Goal: Task Accomplishment & Management: Use online tool/utility

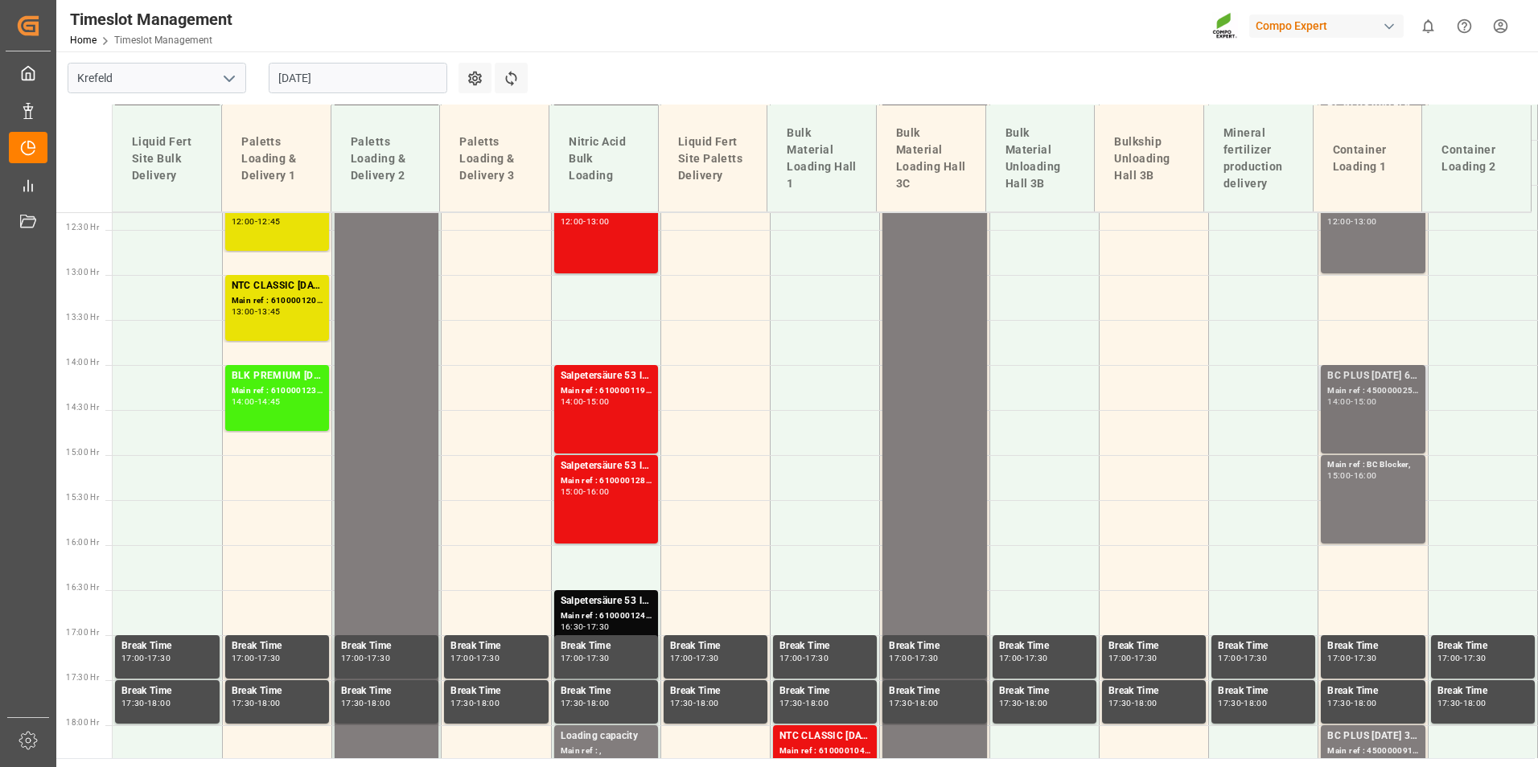
scroll to position [1079, 0]
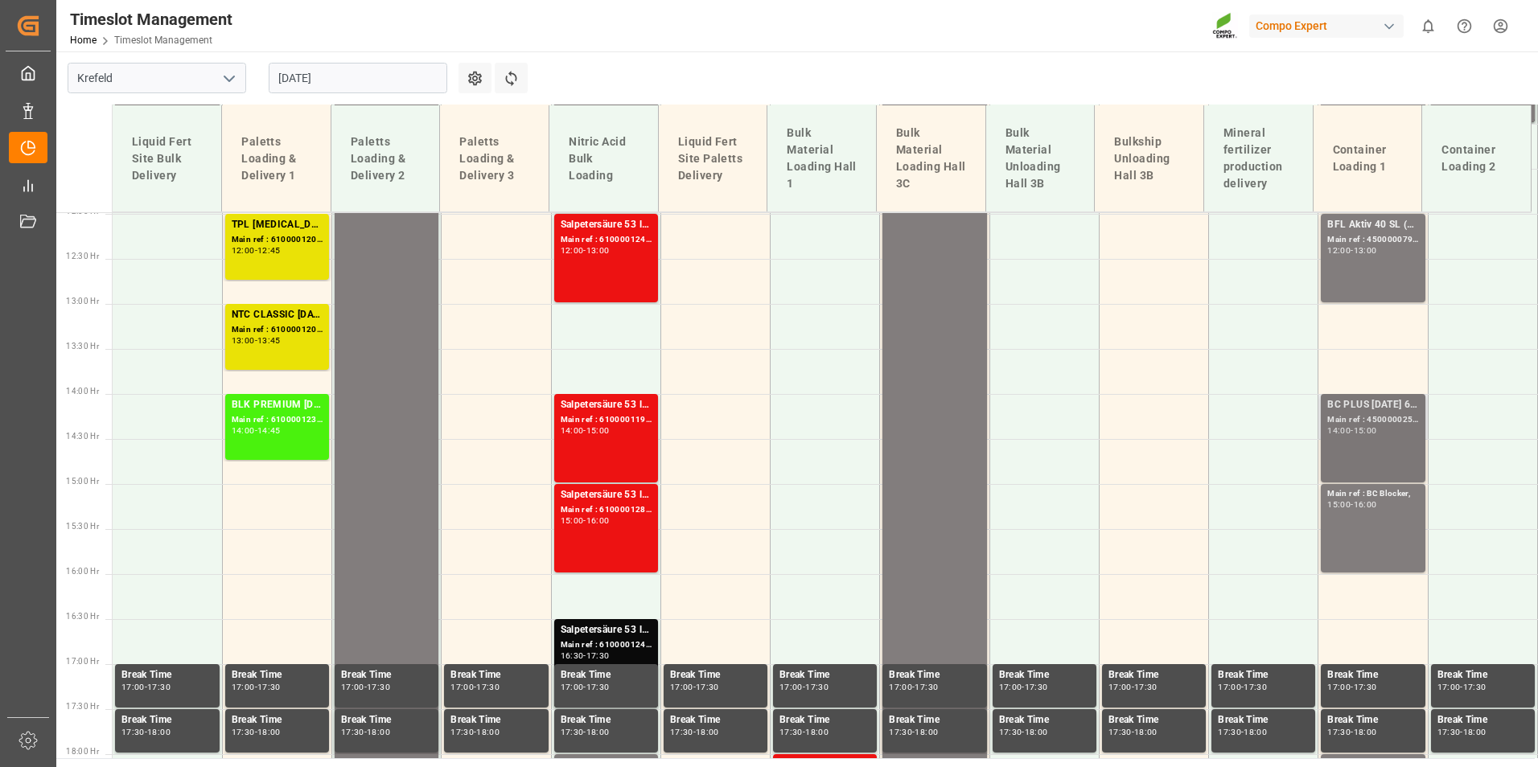
click at [1373, 397] on div "BC PLUS [DATE] 6M 25kg (x42) INT; Main ref : 4500000251, 2000000104; 14:00 - 15…" at bounding box center [1373, 438] width 104 height 88
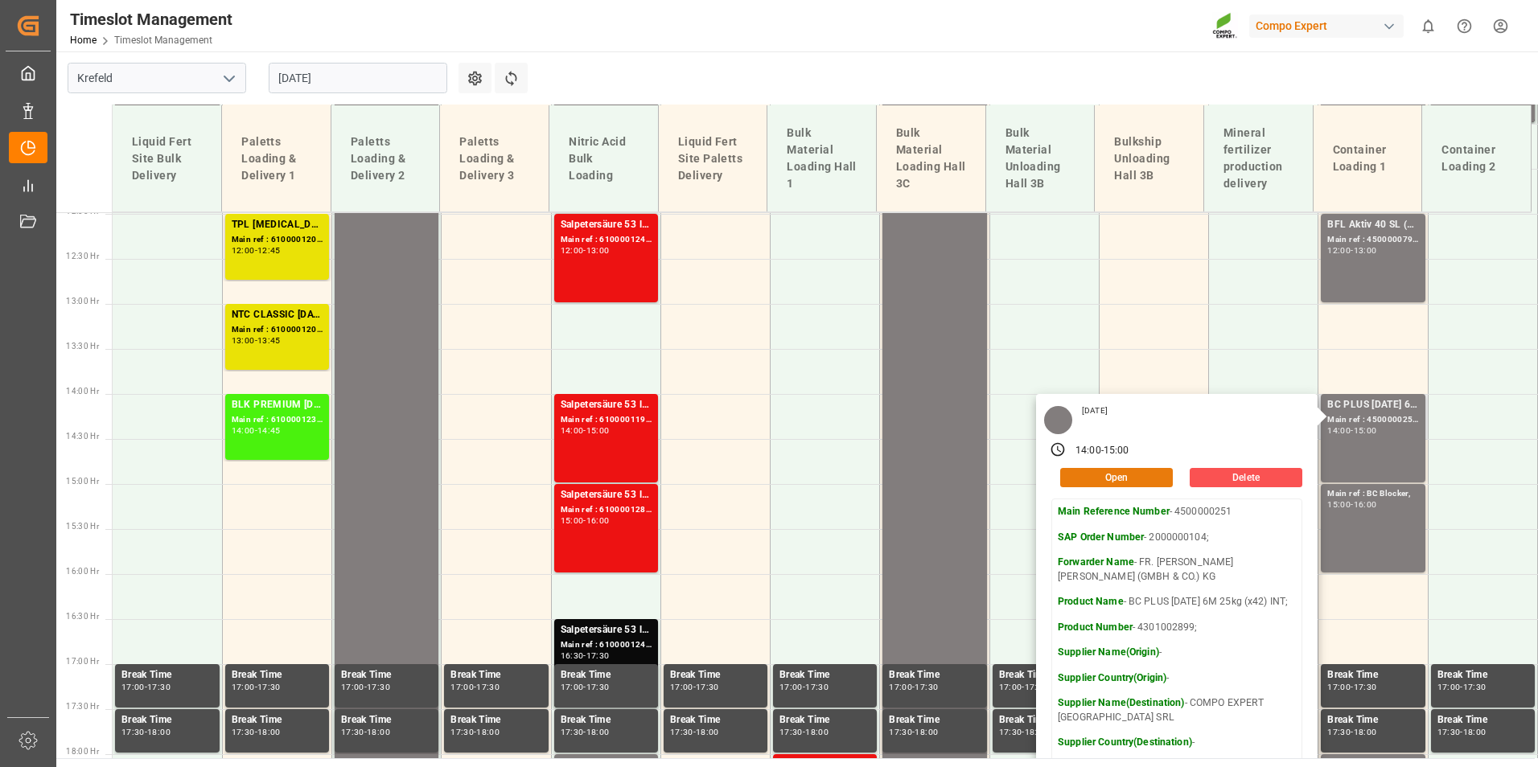
click at [1127, 475] on button "Open" at bounding box center [1116, 477] width 113 height 19
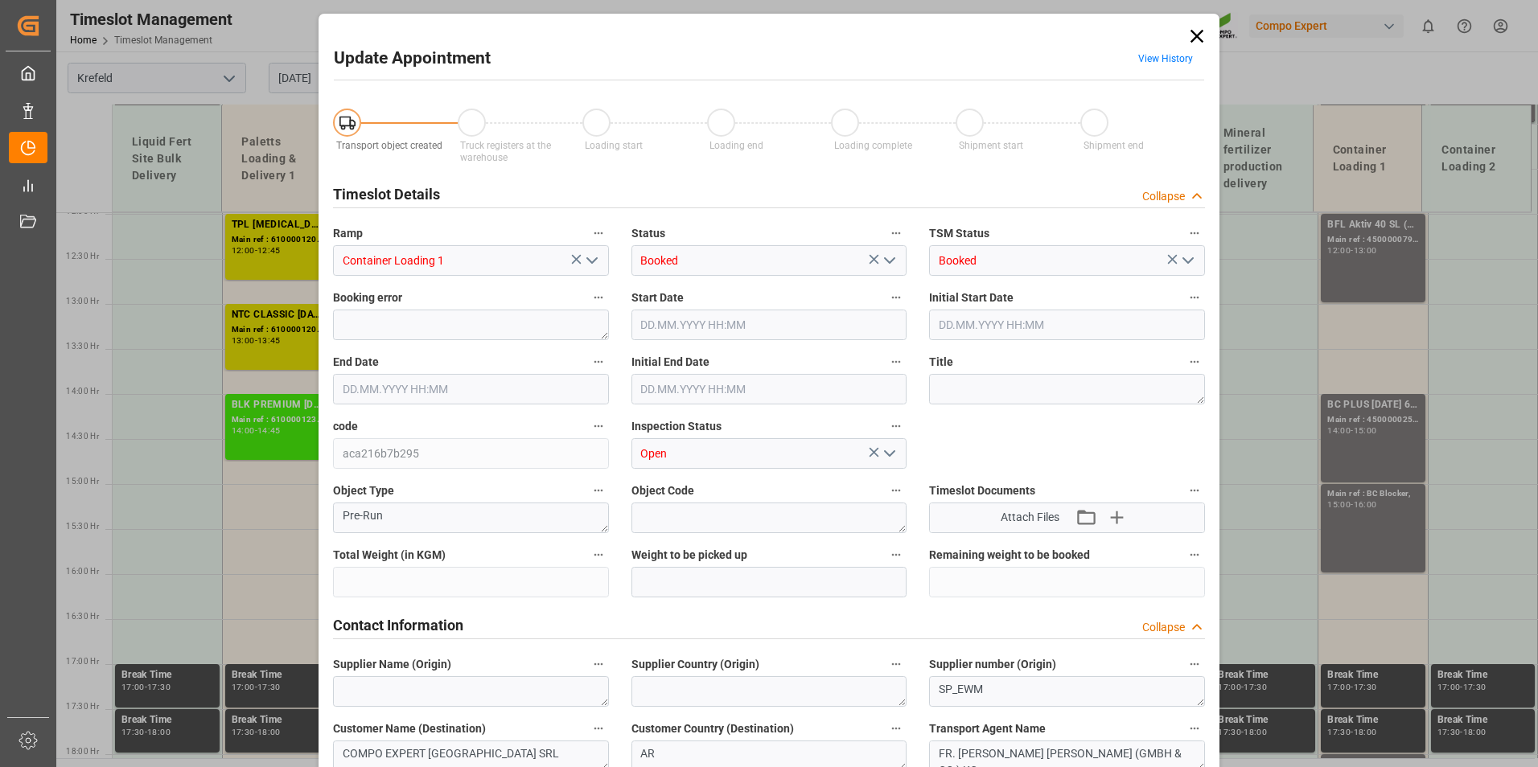
type input "29484"
type input "0"
type input "[DATE] 14:00"
type input "[DATE] 15:00"
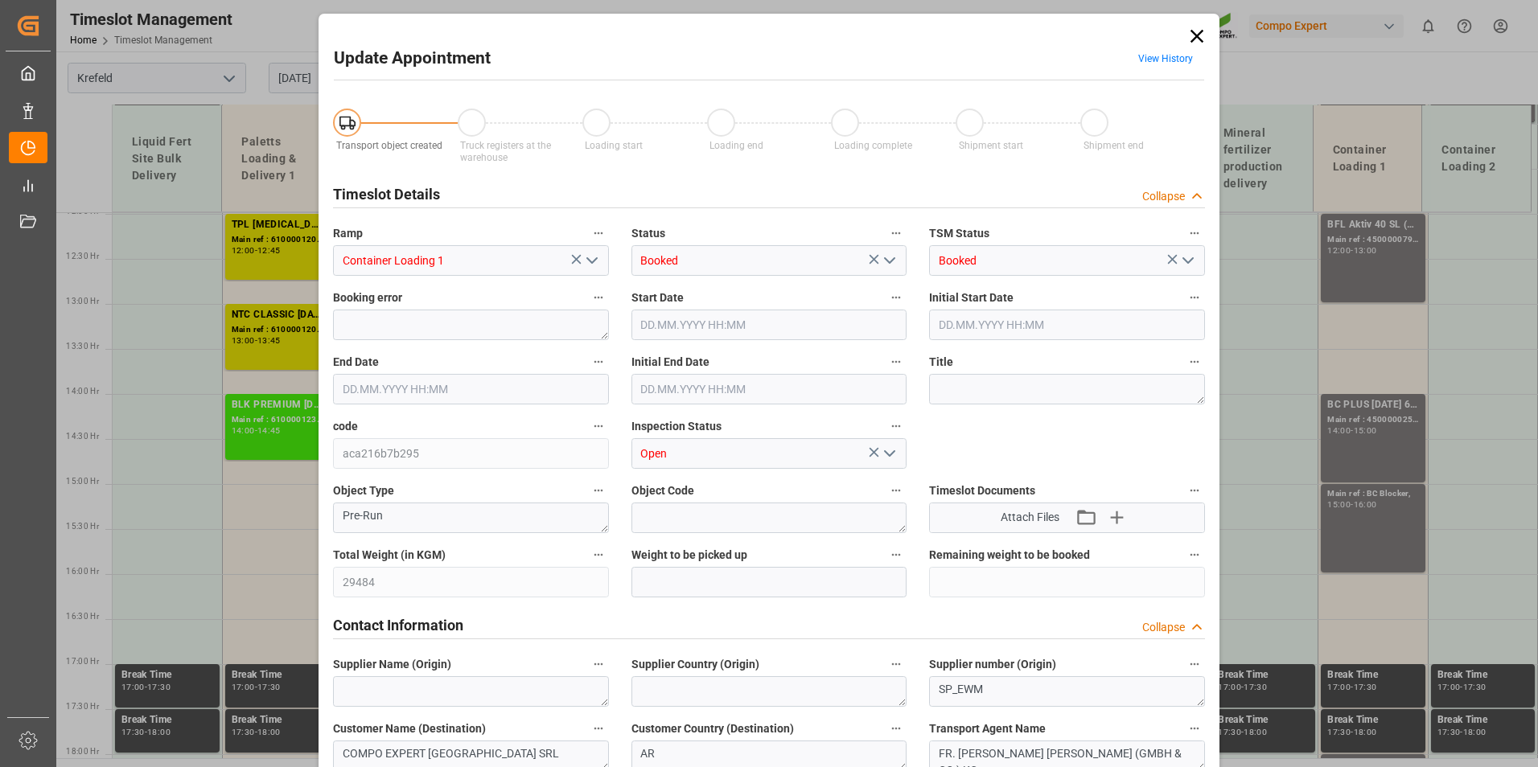
type input "[DATE] 14:30"
type input "[DATE] 11:09"
click at [1175, 60] on link "View History" at bounding box center [1165, 58] width 55 height 11
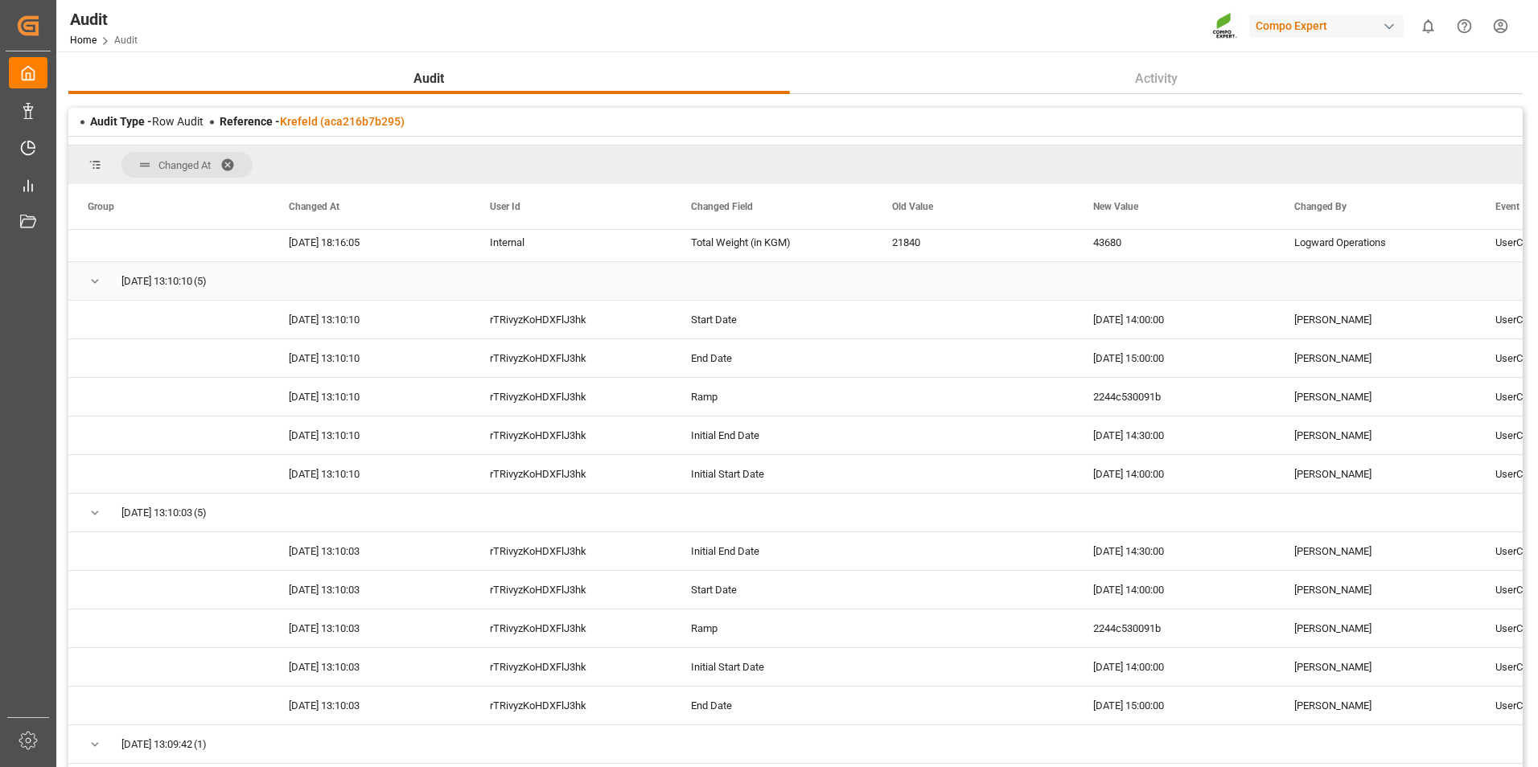
scroll to position [380, 0]
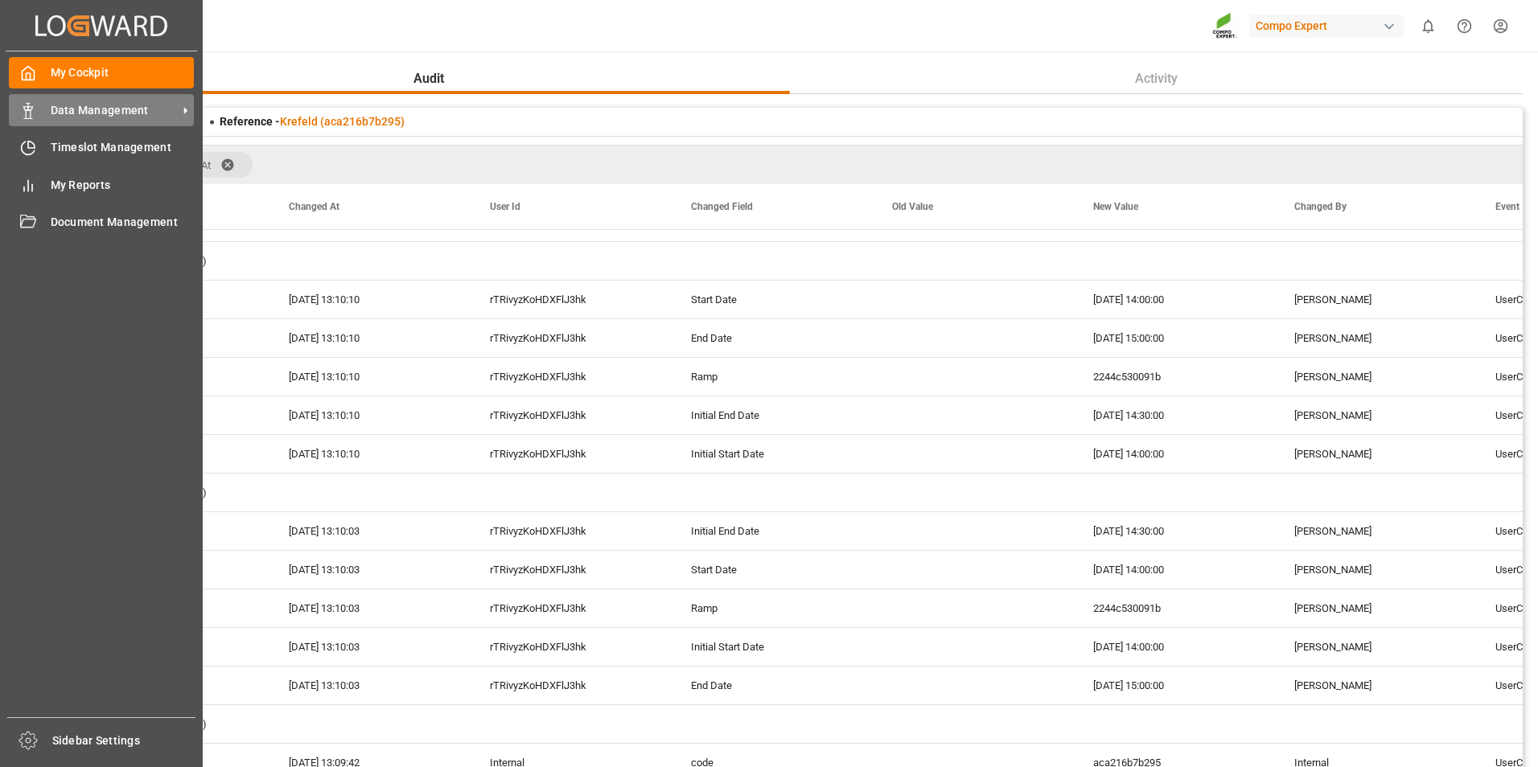
click at [44, 116] on div "Data Management Data Management" at bounding box center [101, 109] width 185 height 31
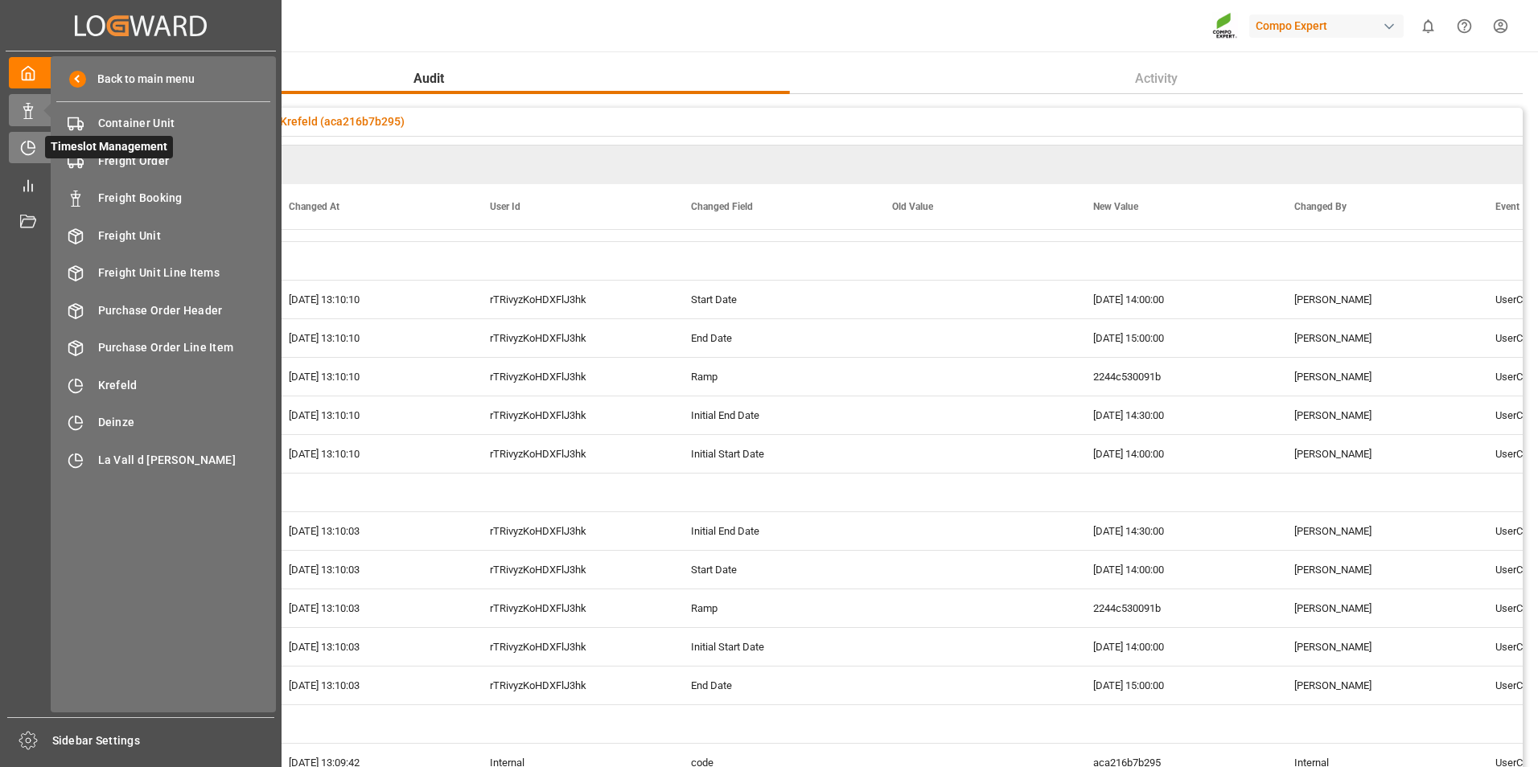
click at [38, 146] on div "Timeslot Management Timeslot Management" at bounding box center [141, 147] width 264 height 31
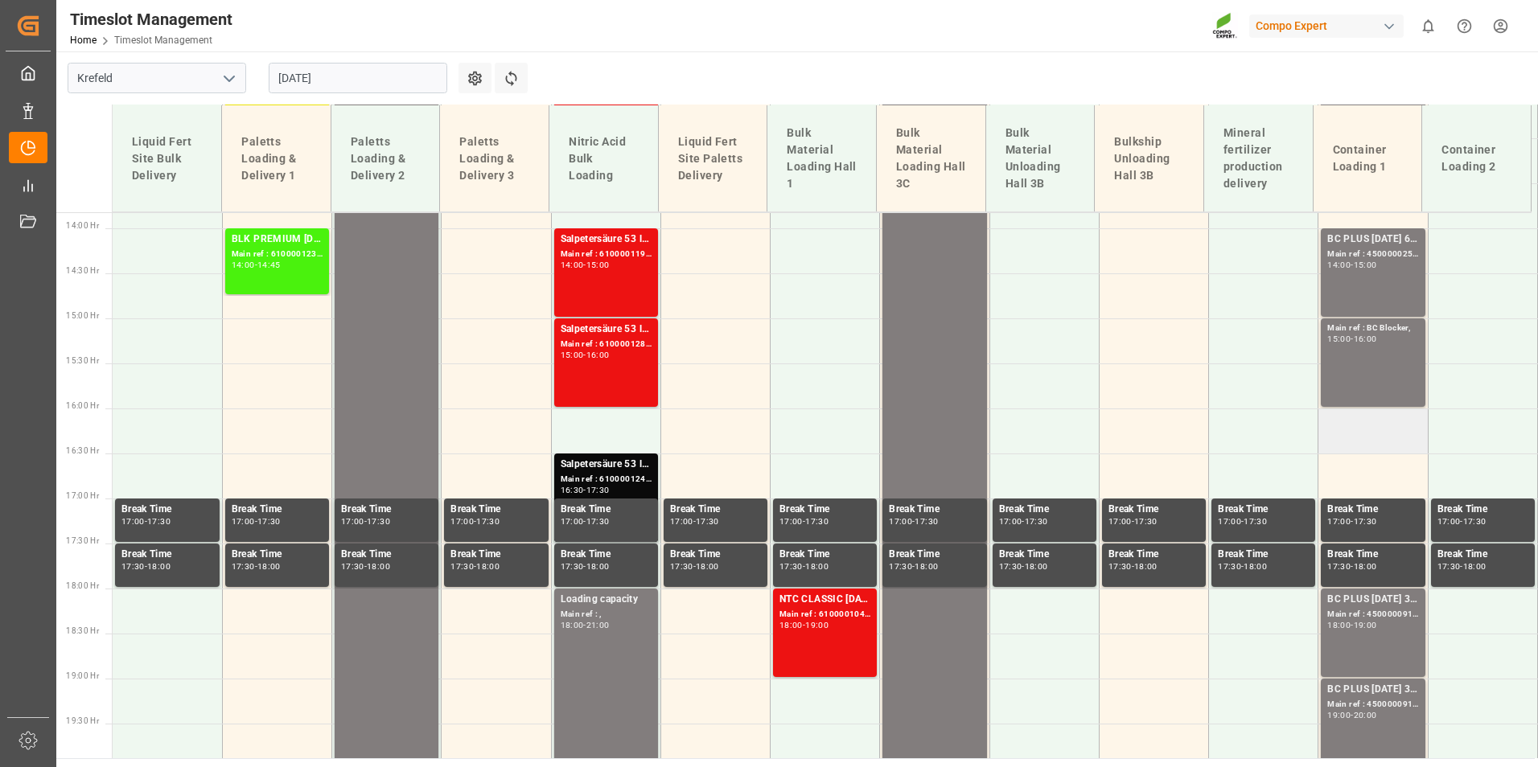
scroll to position [1240, 0]
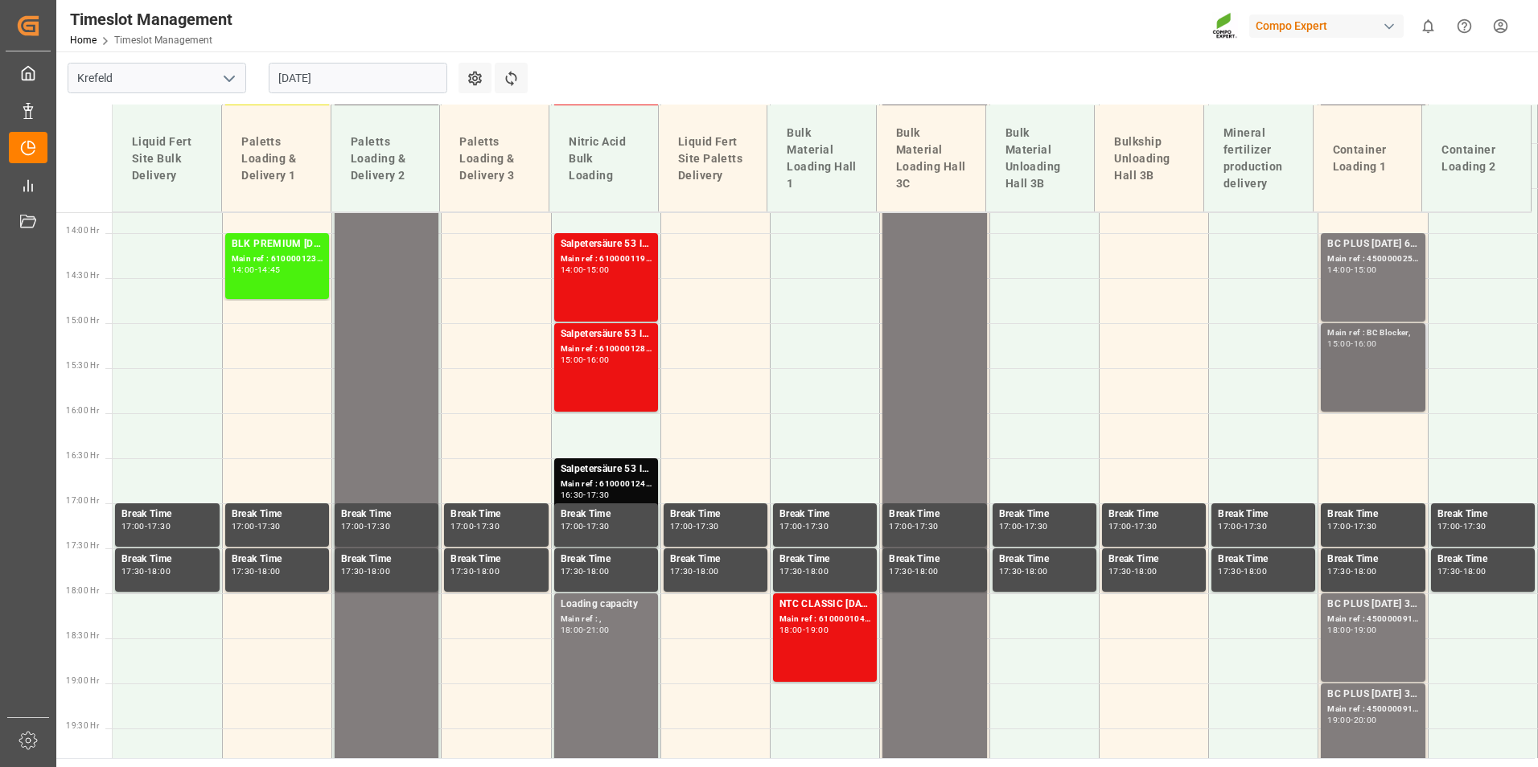
click at [1355, 373] on div "Main ref : [PERSON_NAME], 15:00 - 16:00" at bounding box center [1372, 368] width 91 height 82
click at [1359, 274] on div "14:00 - 15:00" at bounding box center [1372, 270] width 91 height 9
click at [1399, 285] on div "BC PLUS [DATE] 6M 25kg (x42) INT; Main ref : 4500000251, 2000000104; 14:00 - 15…" at bounding box center [1372, 277] width 91 height 82
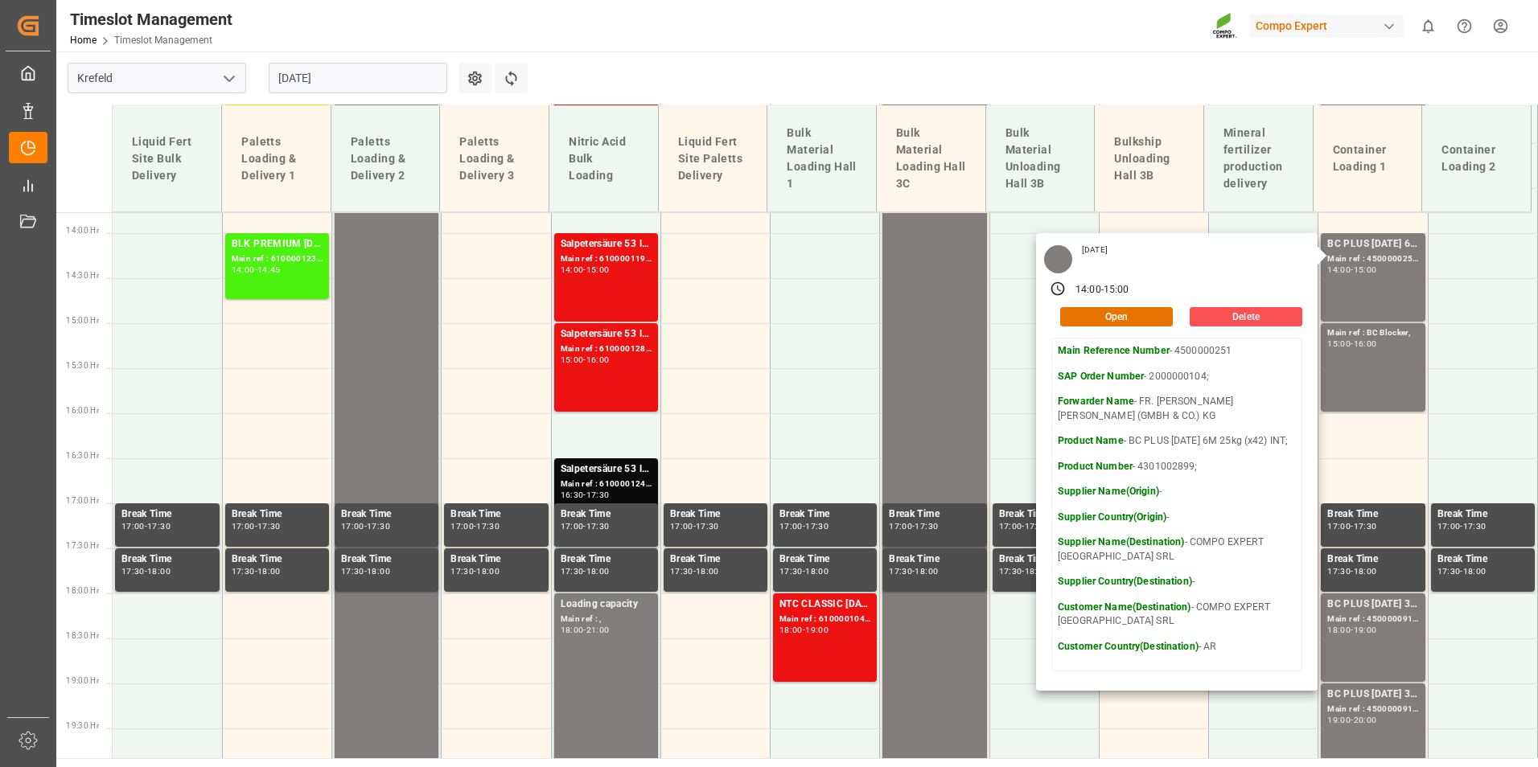
click at [709, 76] on main "[GEOGRAPHIC_DATA] [DATE] Settings Refresh Time Slots Liquid Fert Site Bulk Deli…" at bounding box center [795, 404] width 1478 height 707
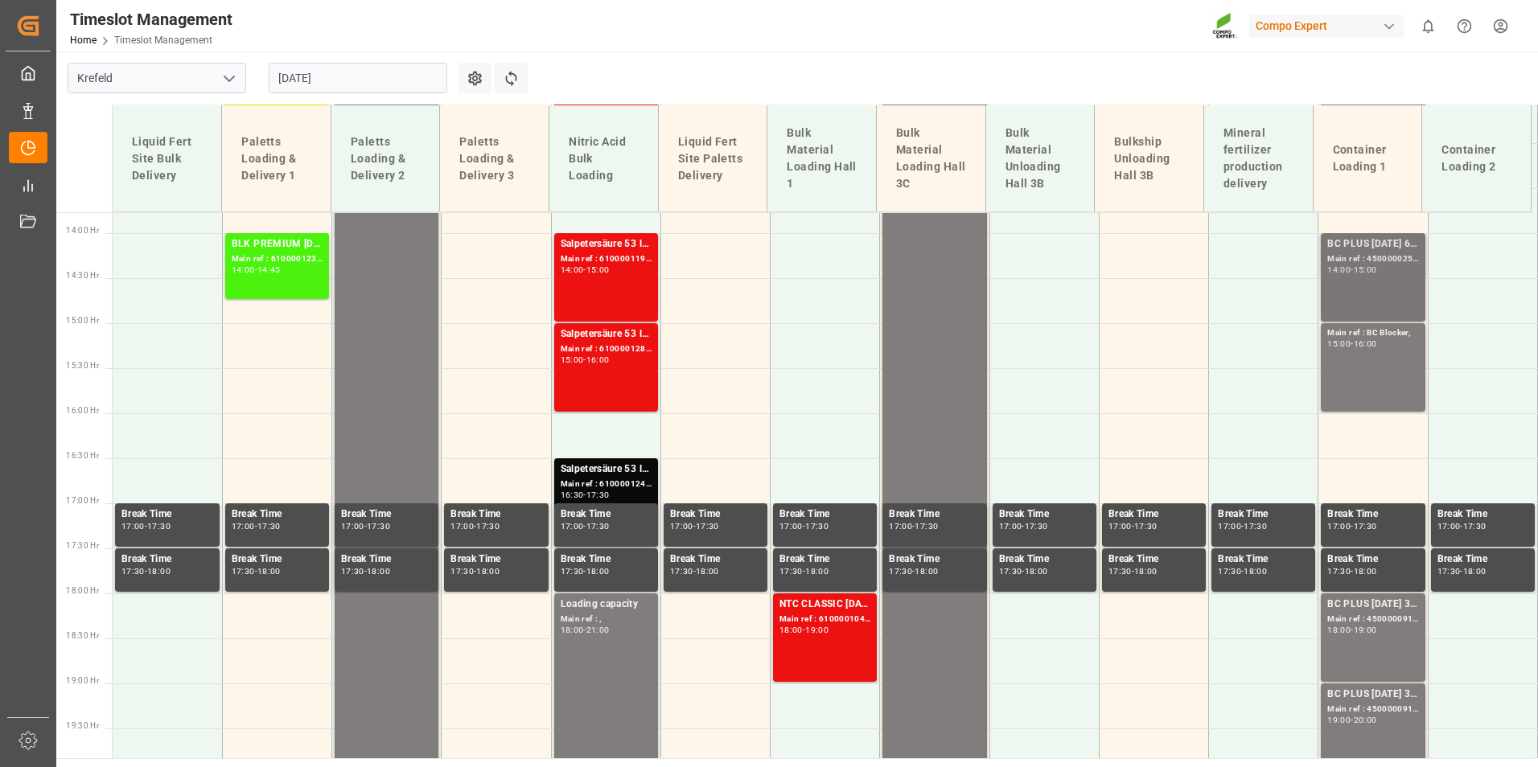
click at [1365, 290] on div "BC PLUS [DATE] 6M 25kg (x42) INT; Main ref : 4500000251, 2000000104; 14:00 - 15…" at bounding box center [1372, 277] width 91 height 82
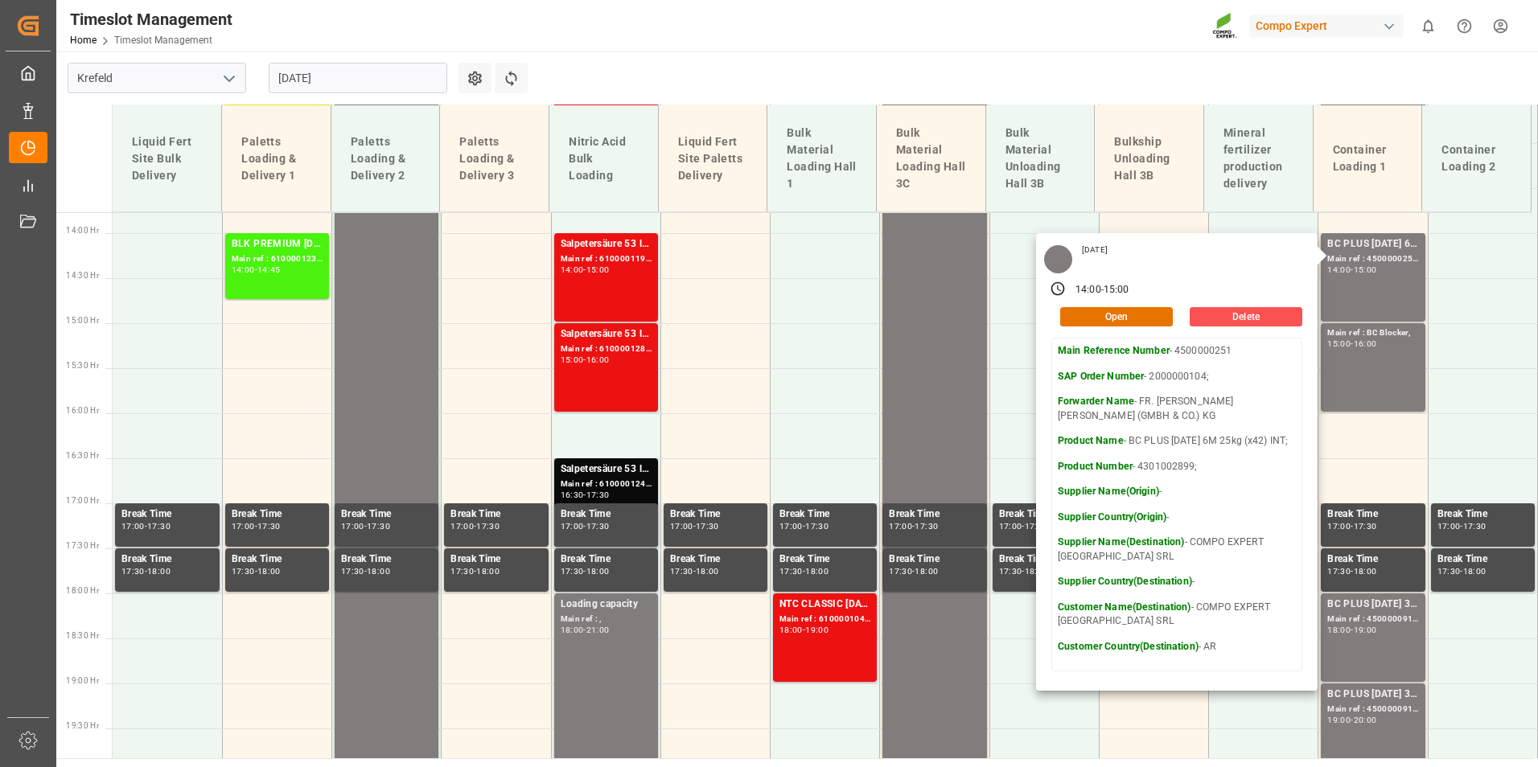
click at [719, 95] on main "[GEOGRAPHIC_DATA] [DATE] Settings Refresh Time Slots Liquid Fert Site Bulk Deli…" at bounding box center [795, 404] width 1478 height 707
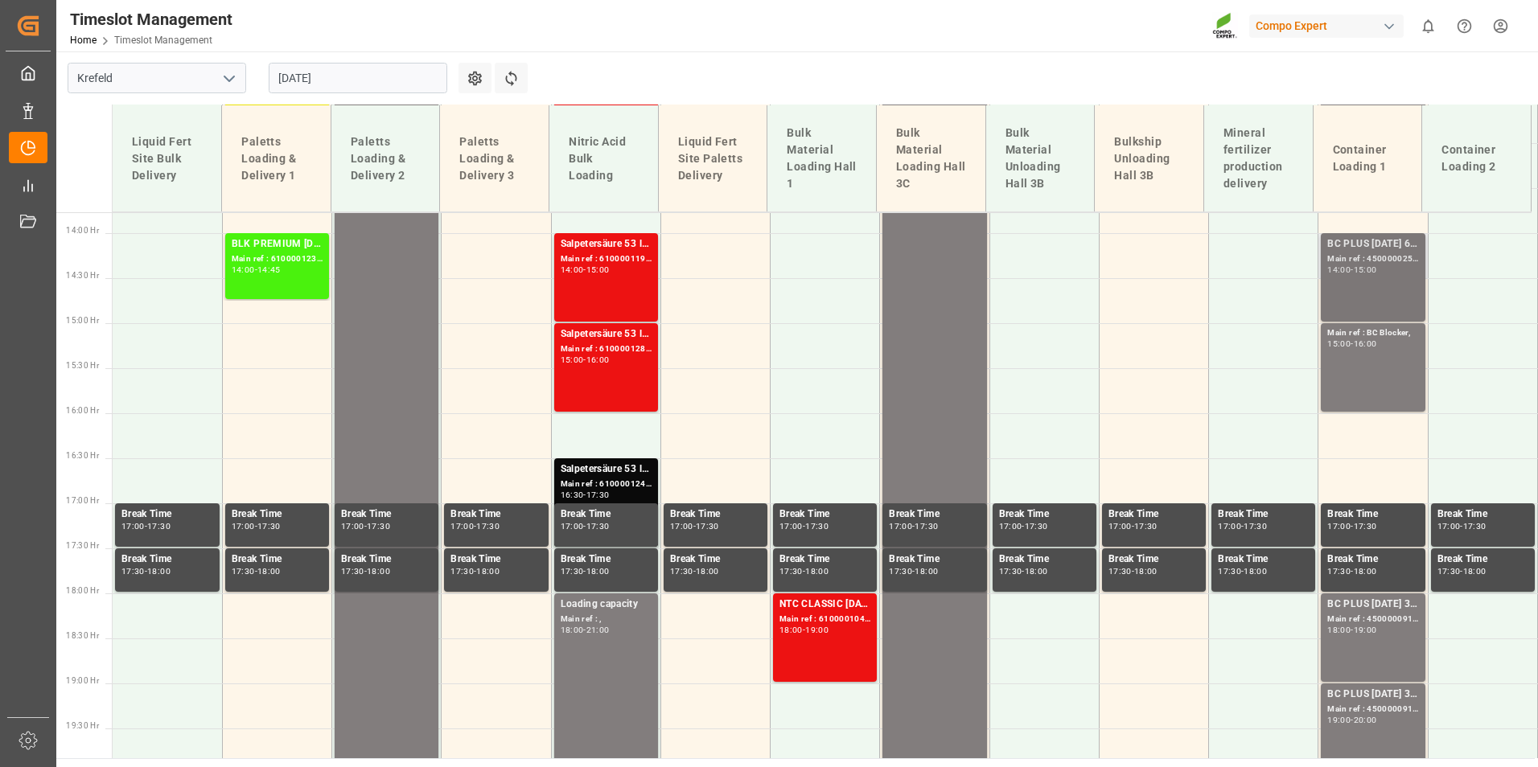
click at [1327, 269] on div "14:00" at bounding box center [1338, 269] width 23 height 7
click at [1401, 265] on div "Main ref : 4500000251, 2000000104;" at bounding box center [1372, 260] width 91 height 14
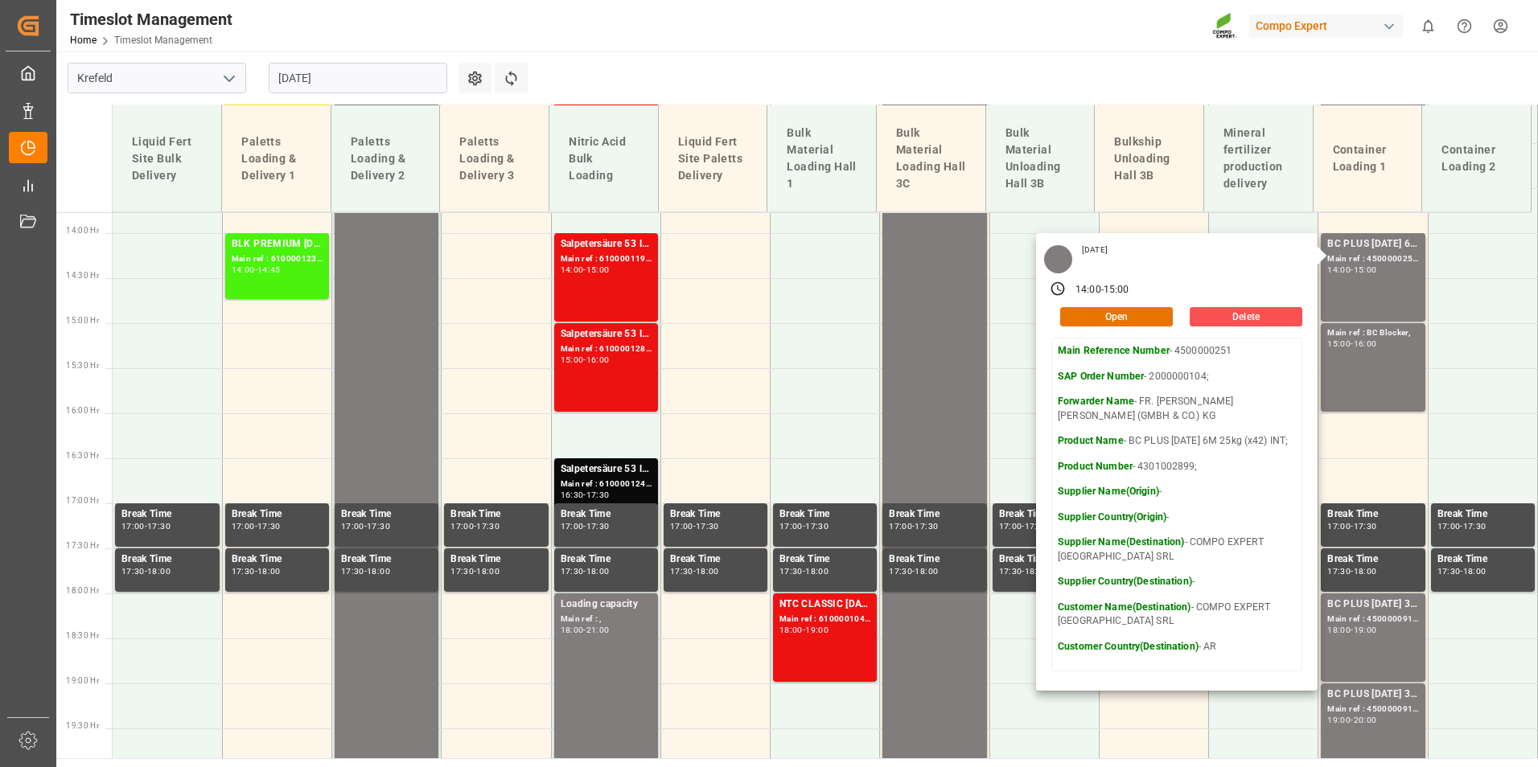
click at [1042, 79] on main "[GEOGRAPHIC_DATA] [DATE] Settings Refresh Time Slots Liquid Fert Site Bulk Deli…" at bounding box center [795, 404] width 1478 height 707
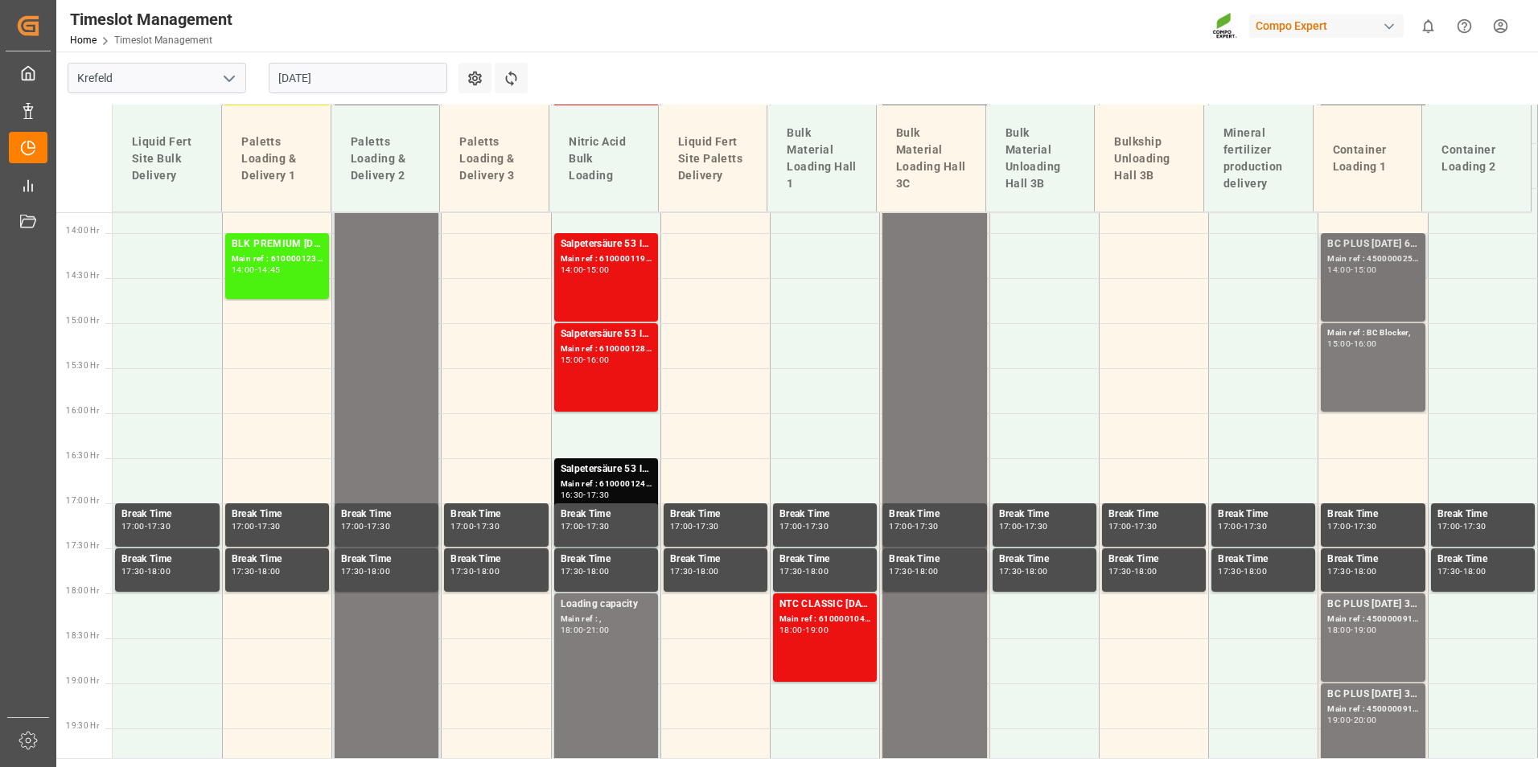
click at [1381, 269] on div "14:00 - 15:00" at bounding box center [1372, 270] width 91 height 9
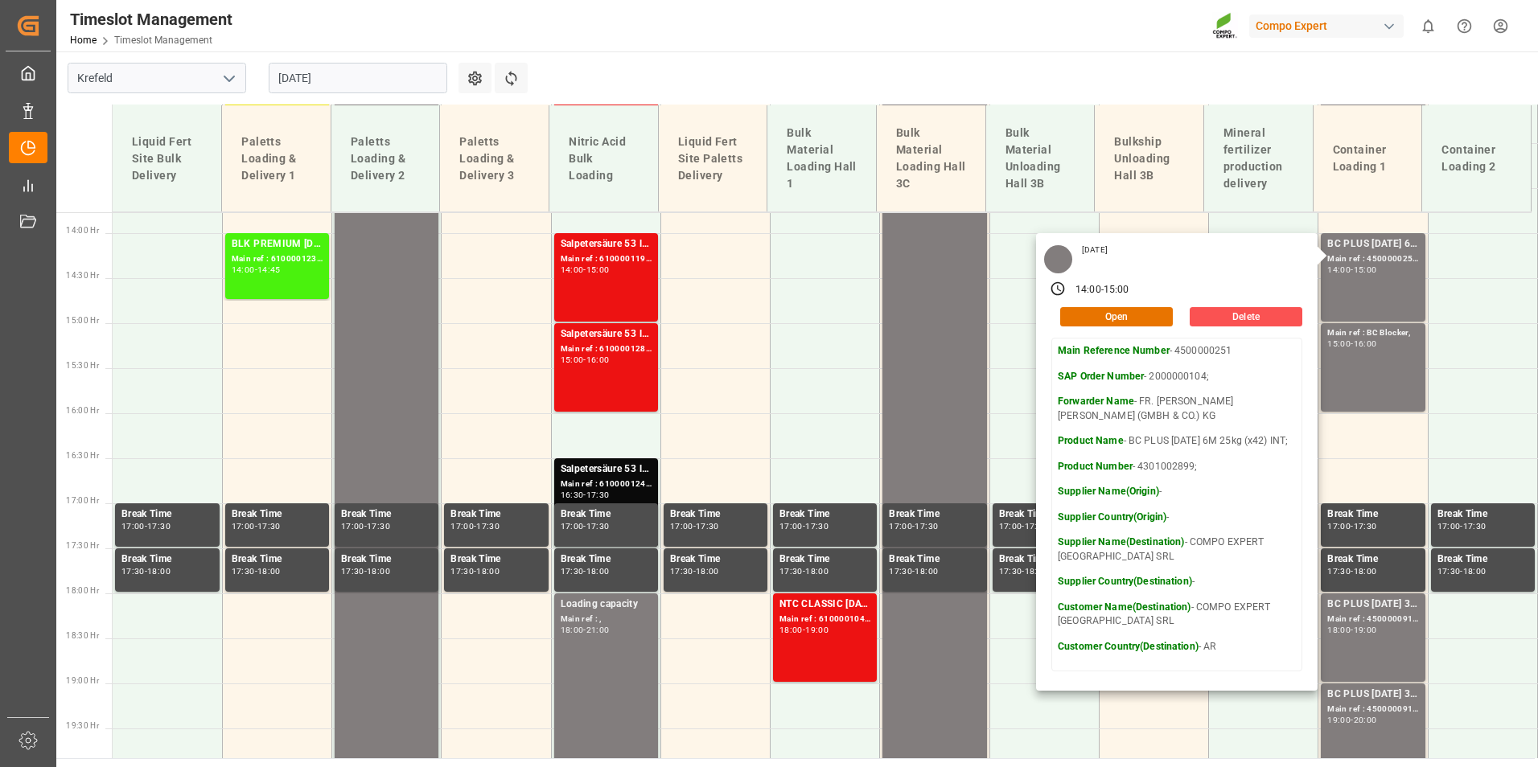
click at [1030, 85] on main "[GEOGRAPHIC_DATA] [DATE] Settings Refresh Time Slots Liquid Fert Site Bulk Deli…" at bounding box center [795, 404] width 1478 height 707
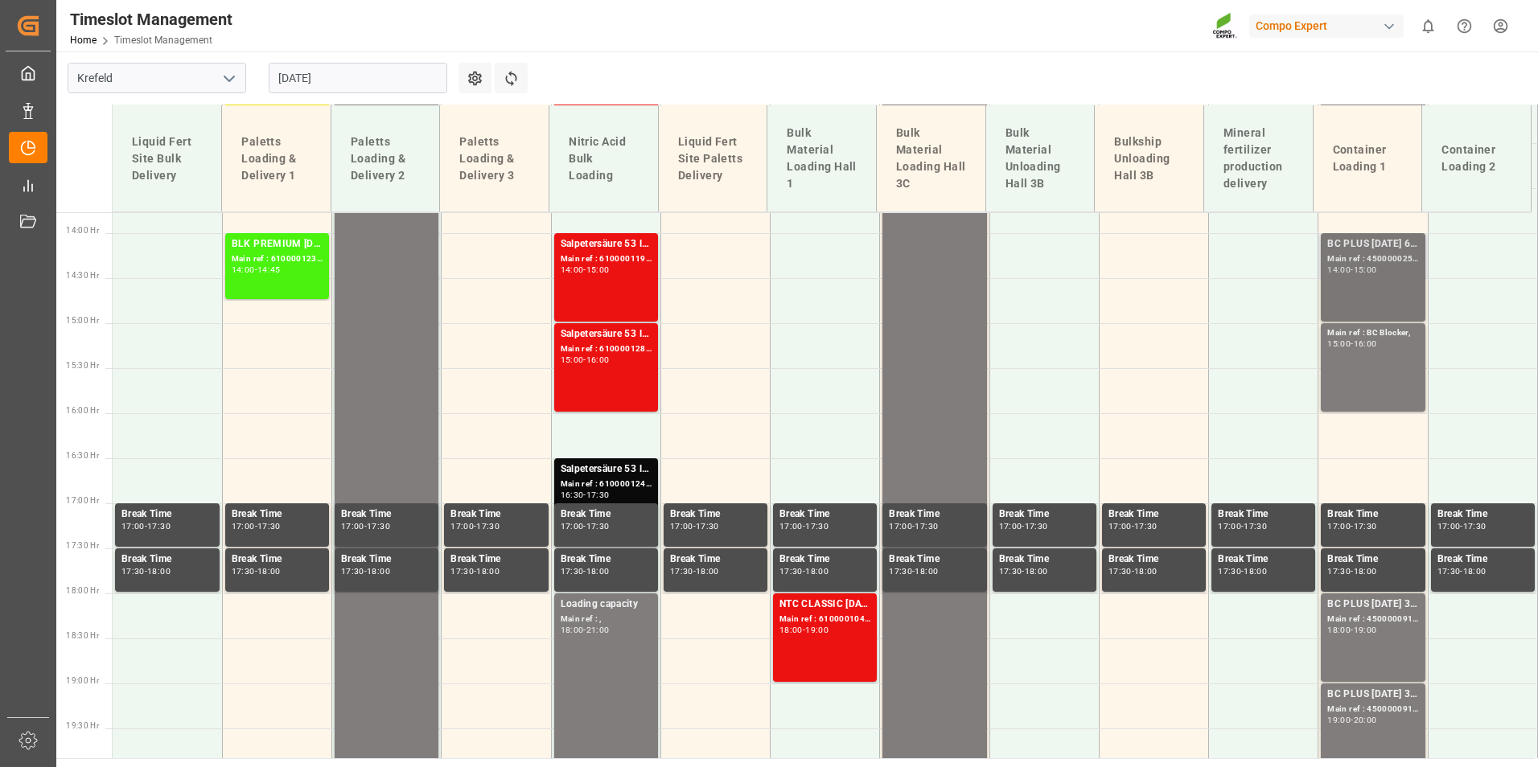
click at [1338, 288] on div "BC PLUS [DATE] 6M 25kg (x42) INT; Main ref : 4500000251, 2000000104; 14:00 - 15…" at bounding box center [1372, 277] width 91 height 82
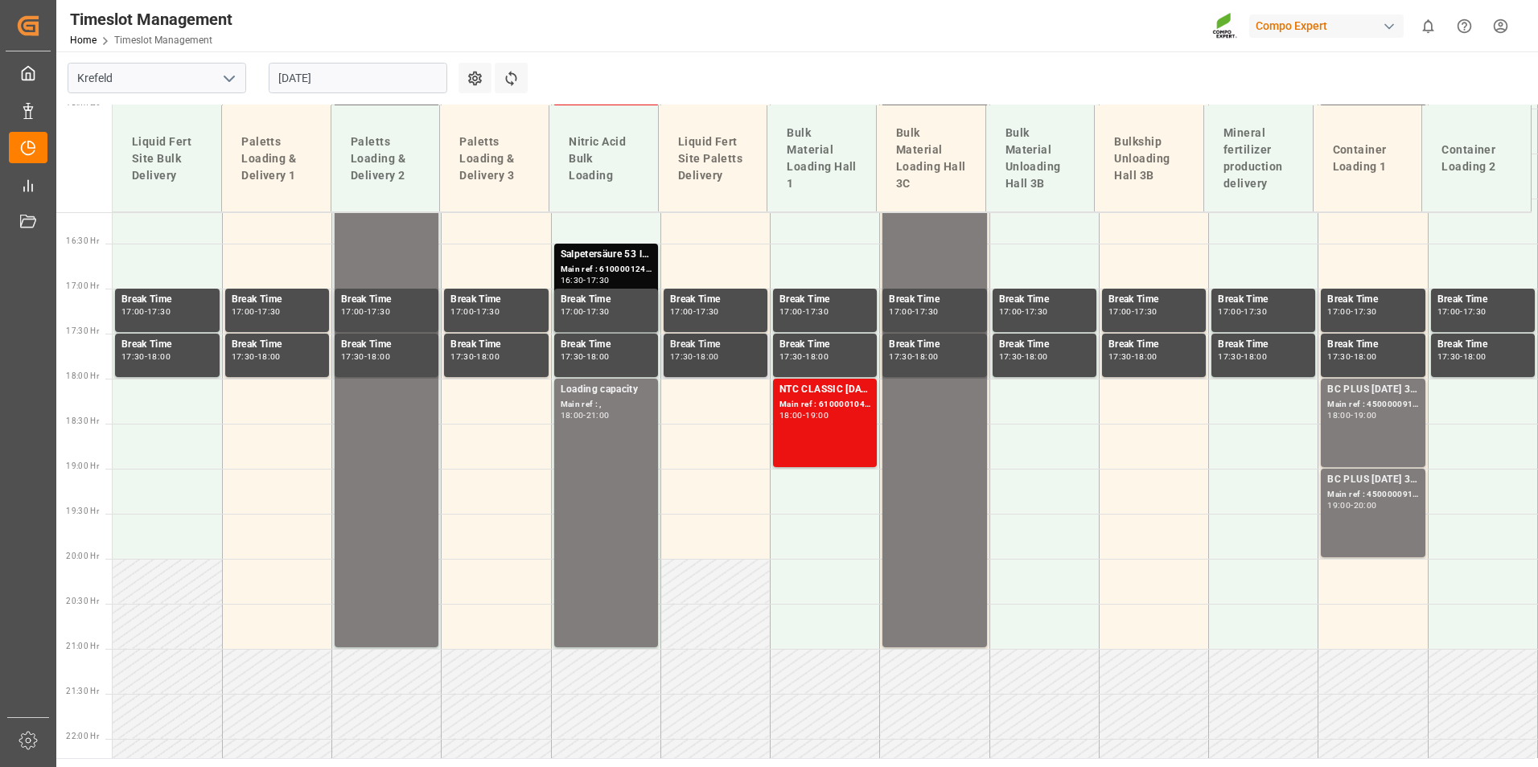
scroll to position [1456, 0]
click at [635, 273] on div "Main ref : 6100001242, 2000001095;" at bounding box center [606, 269] width 91 height 14
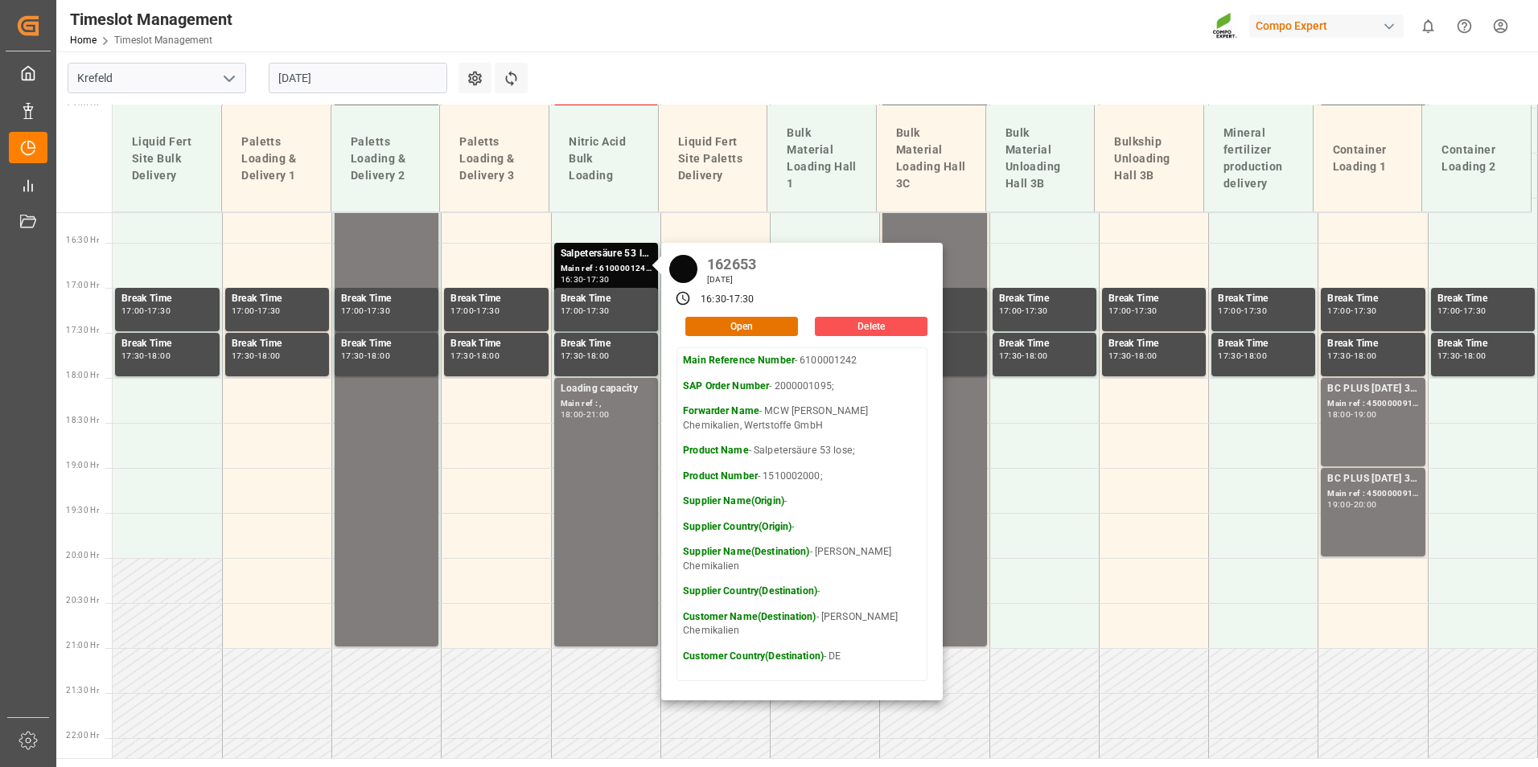
click at [360, 58] on div "[DATE]" at bounding box center [357, 77] width 201 height 53
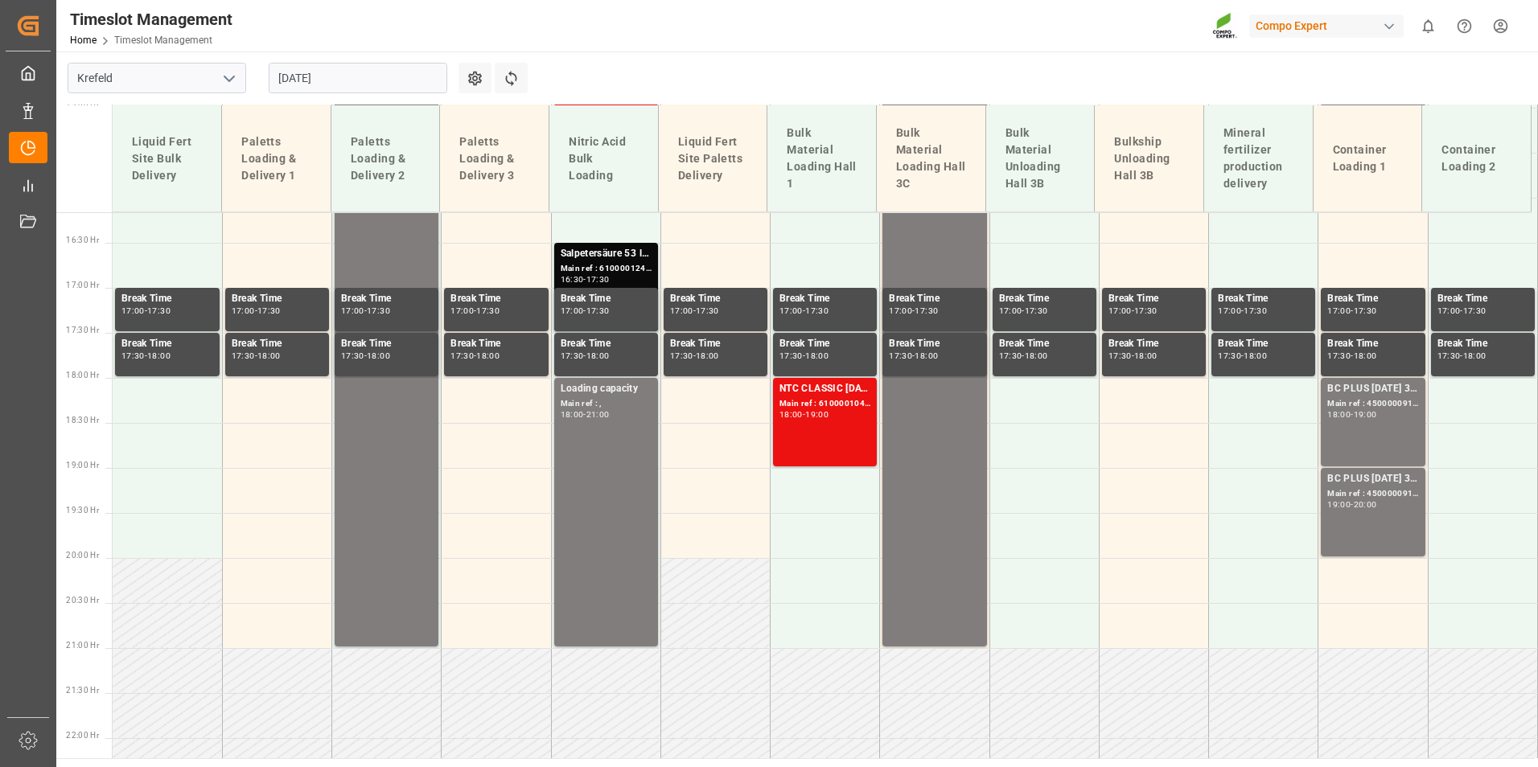
click at [360, 73] on input "[DATE]" at bounding box center [358, 78] width 179 height 31
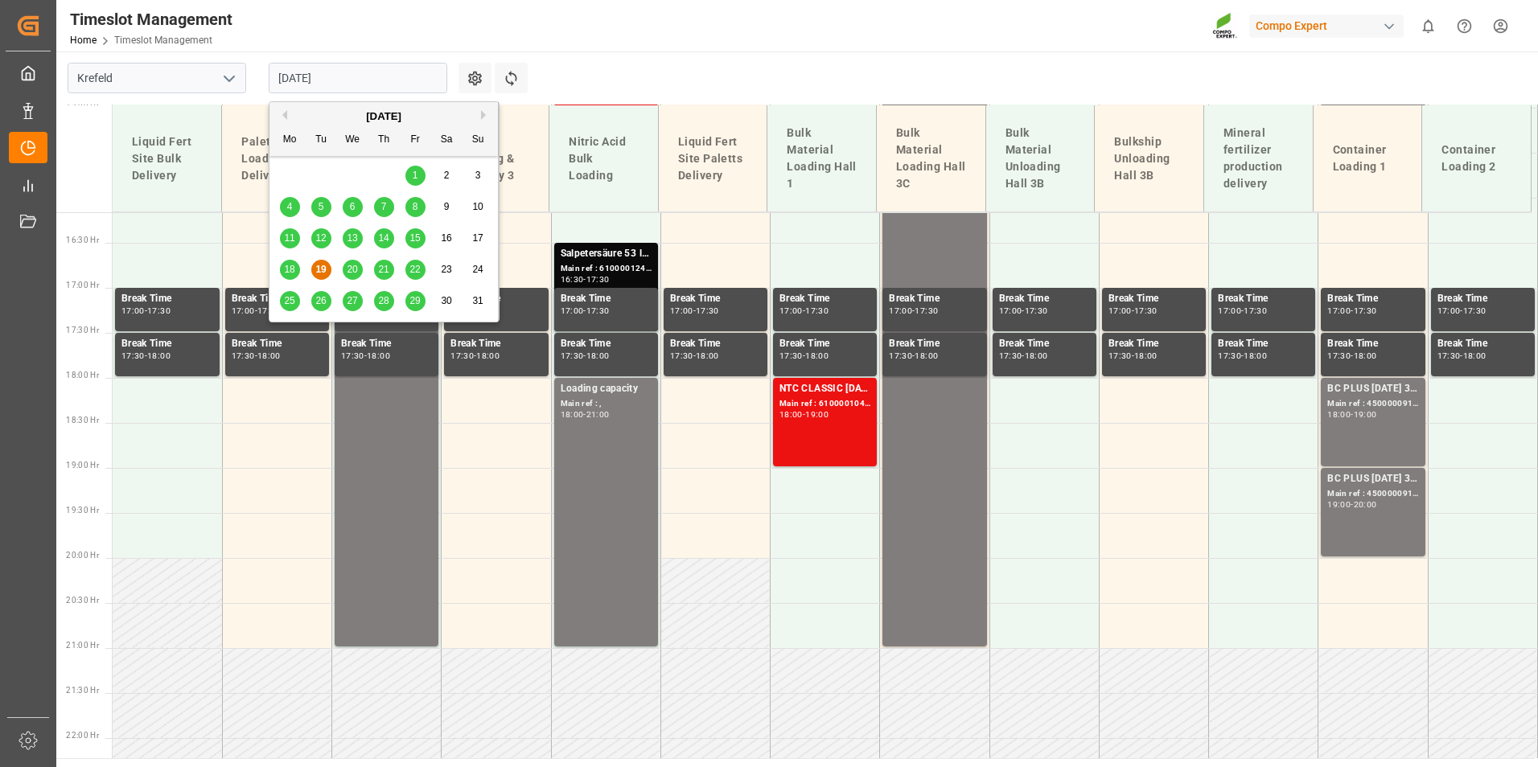
click at [361, 271] on div "20" at bounding box center [353, 270] width 20 height 19
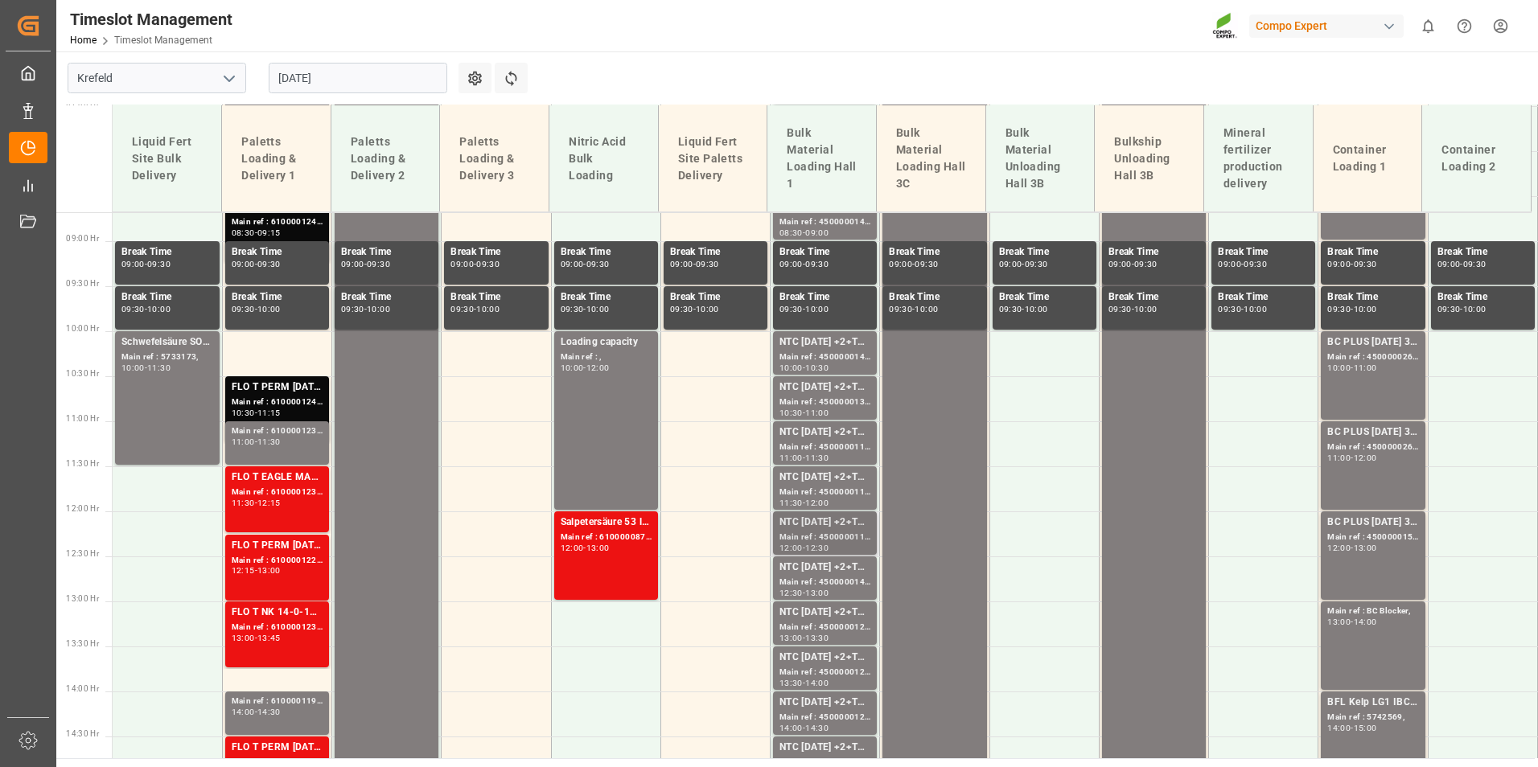
scroll to position [743, 0]
